Goal: Transaction & Acquisition: Download file/media

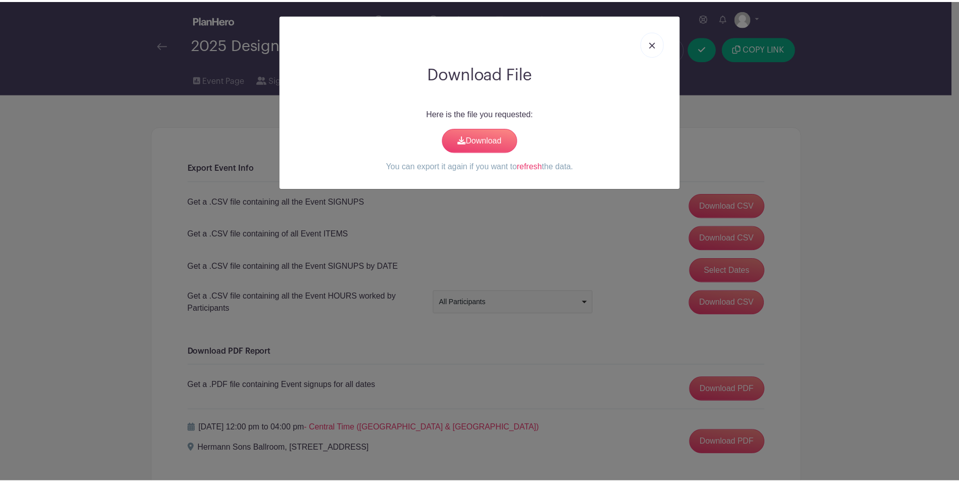
scroll to position [38, 0]
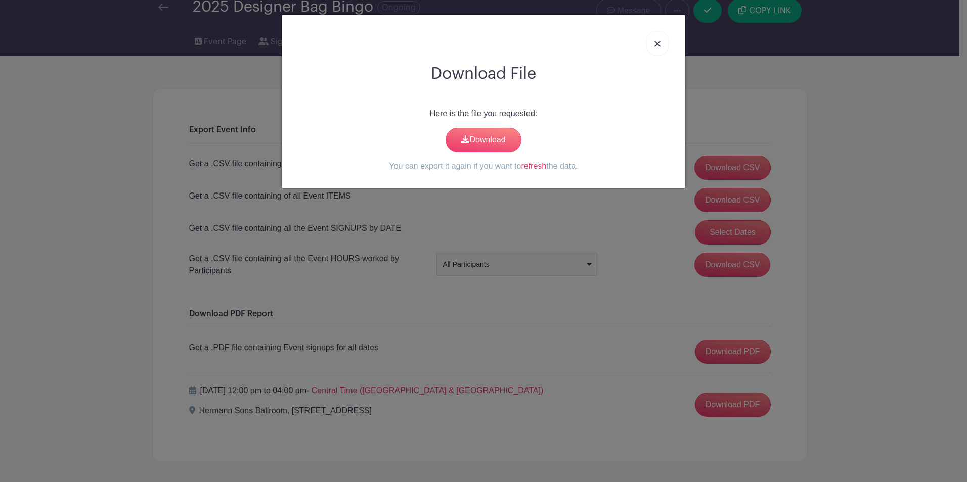
click at [659, 36] on link at bounding box center [657, 43] width 23 height 25
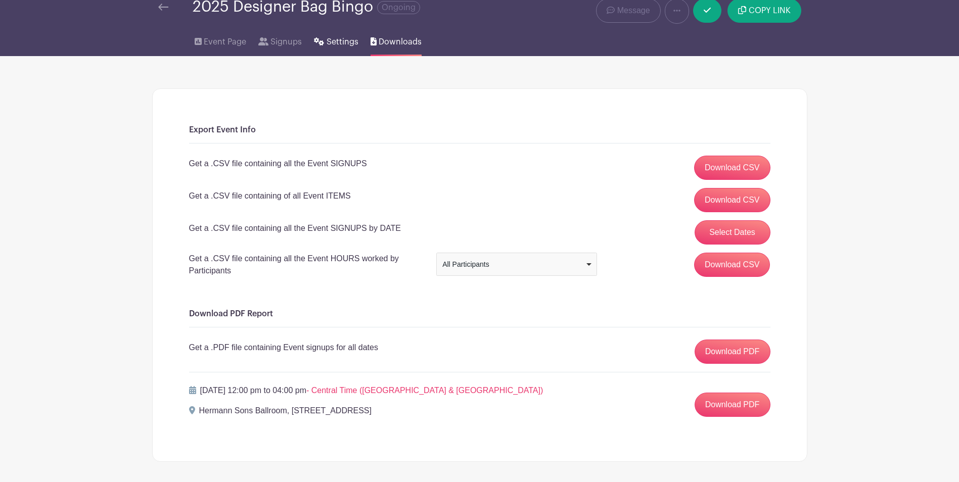
click at [334, 37] on span "Settings" at bounding box center [343, 42] width 32 height 12
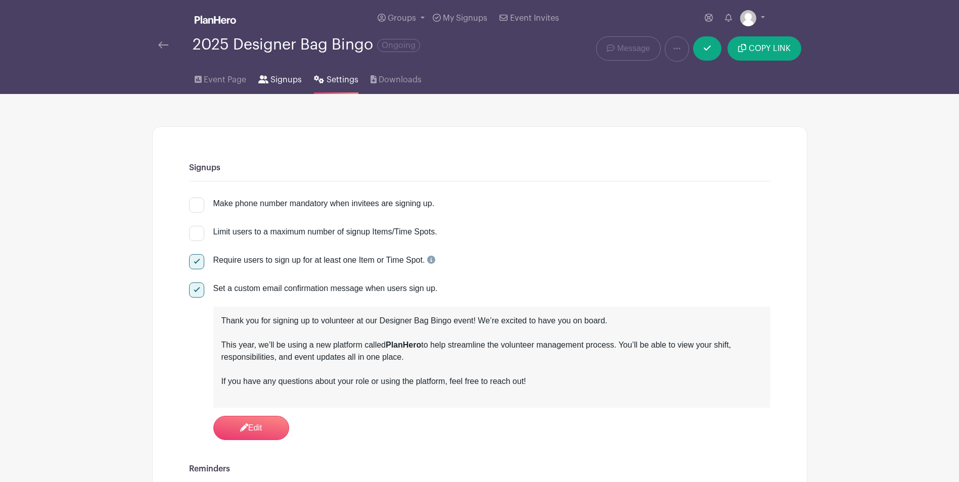
click at [276, 80] on span "Signups" at bounding box center [285, 80] width 31 height 12
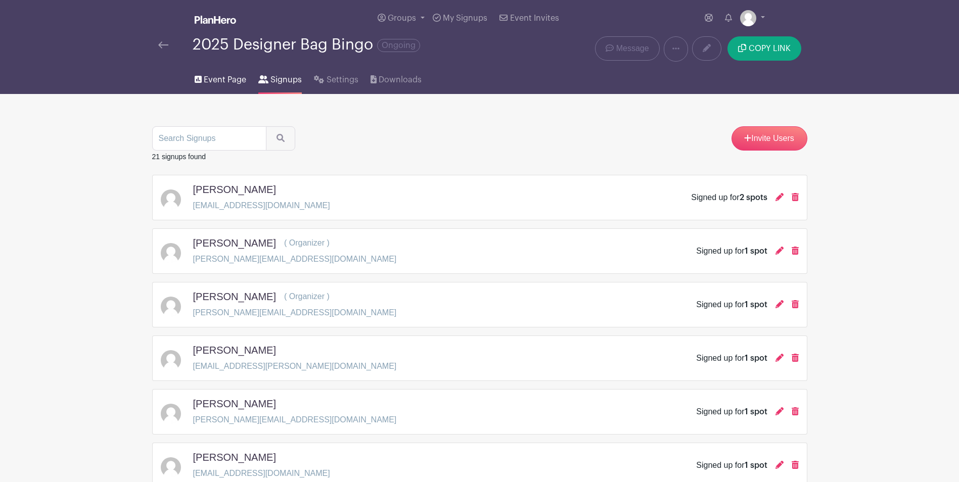
click at [208, 78] on span "Event Page" at bounding box center [225, 80] width 42 height 12
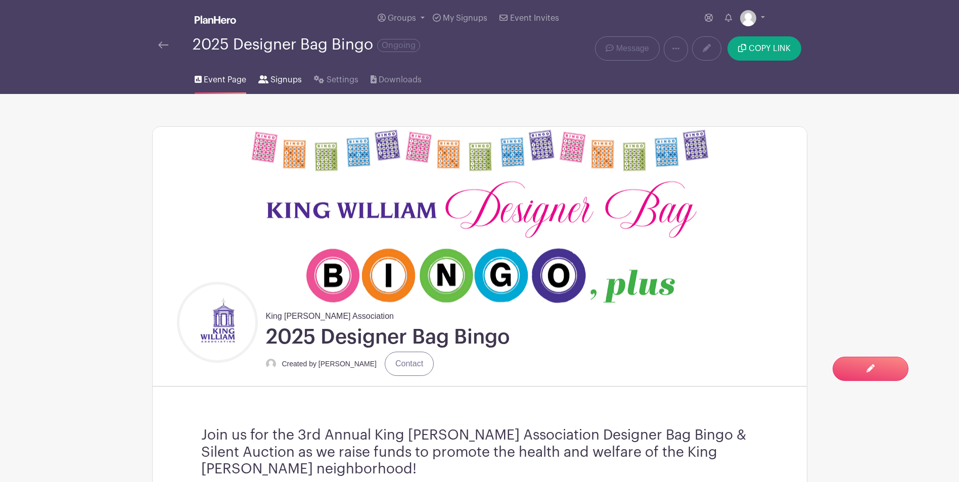
click at [274, 82] on span "Signups" at bounding box center [285, 80] width 31 height 12
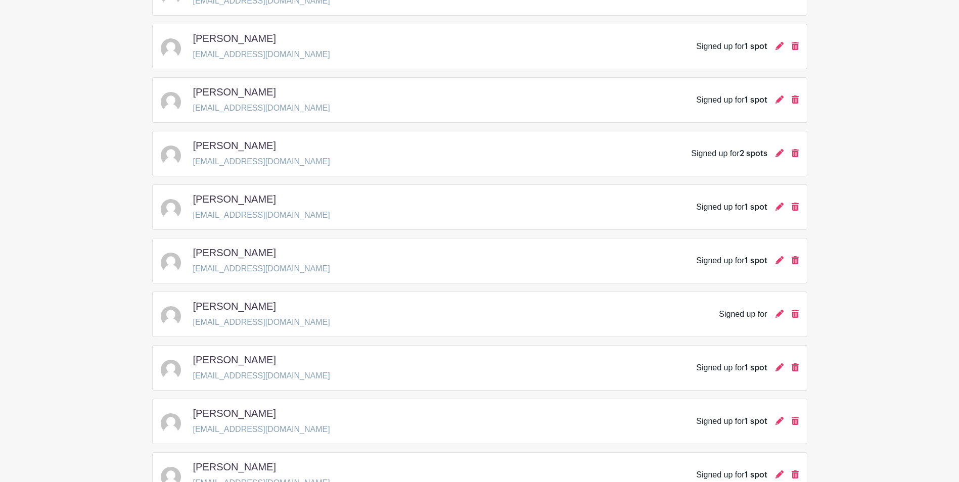
scroll to position [657, 0]
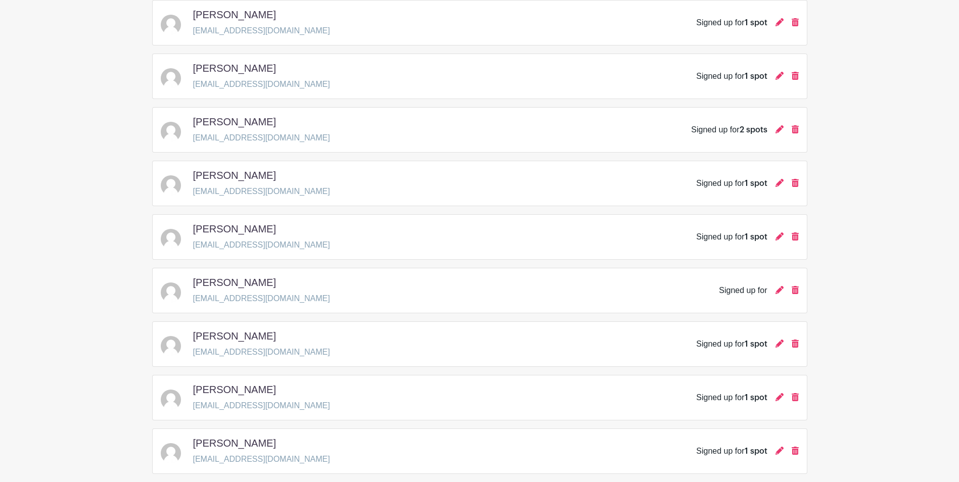
click at [73, 309] on main "Groups All Groups Designer Bag Bingo 2025 Add New Group My Signups Event Invite…" at bounding box center [479, 21] width 959 height 1356
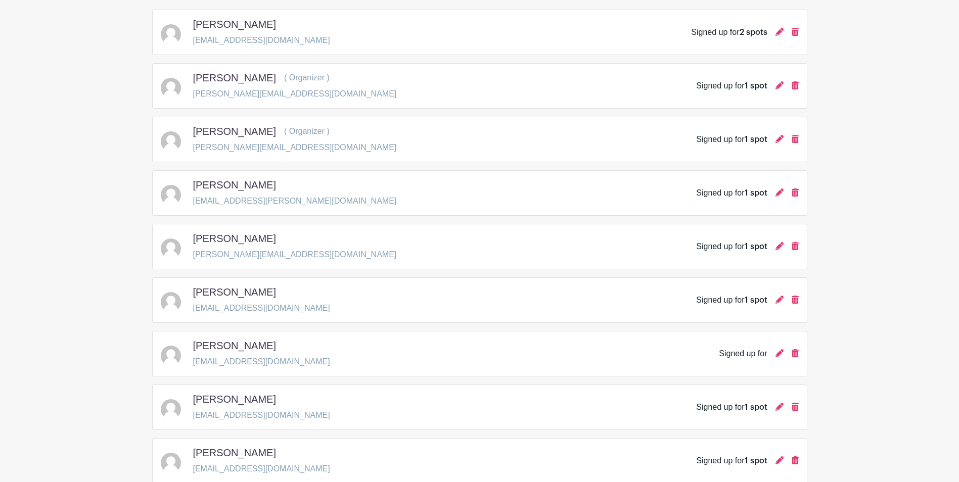
scroll to position [0, 0]
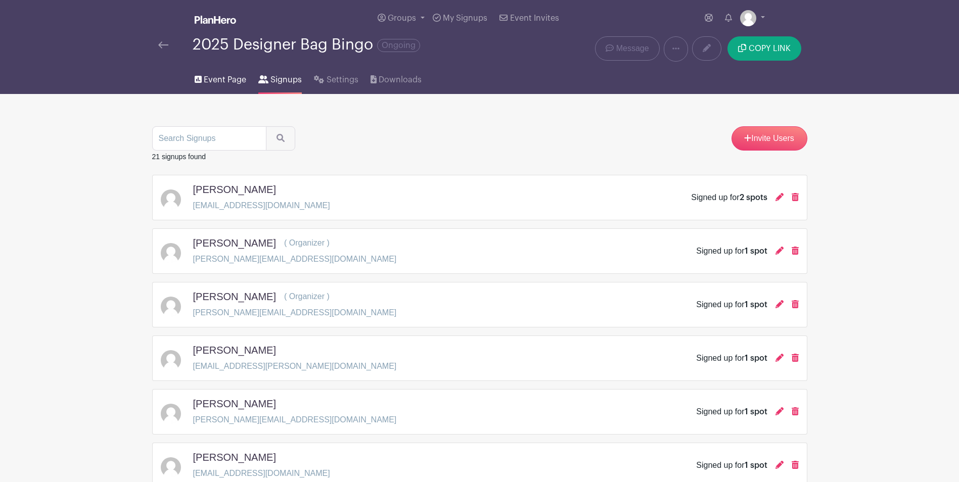
click at [221, 77] on span "Event Page" at bounding box center [225, 80] width 42 height 12
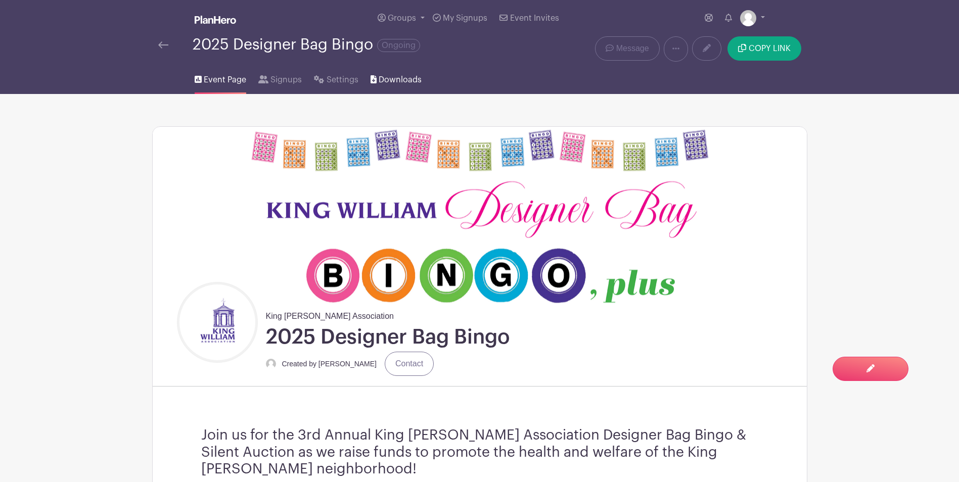
click at [387, 78] on span "Downloads" at bounding box center [400, 80] width 43 height 12
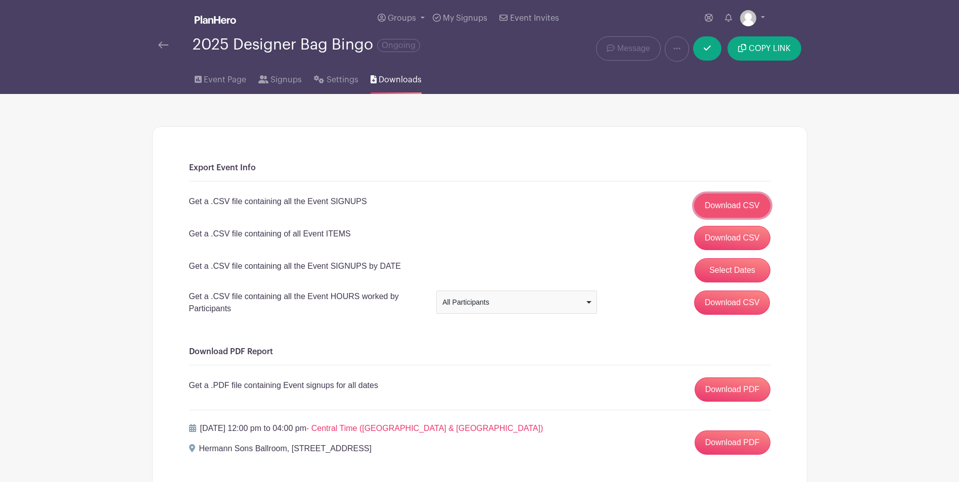
click at [739, 200] on link "Download CSV" at bounding box center [732, 206] width 76 height 24
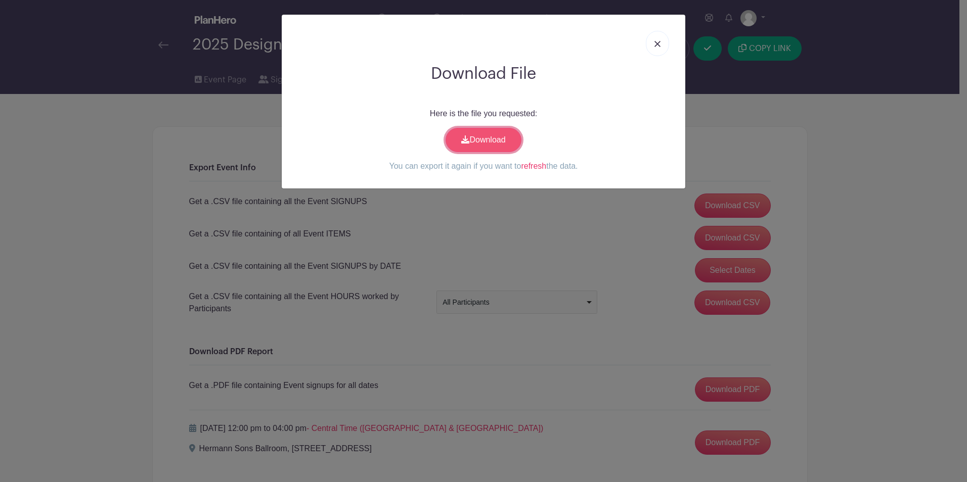
click at [487, 139] on link "Download" at bounding box center [483, 140] width 76 height 24
click at [655, 36] on link at bounding box center [657, 43] width 23 height 25
